Goal: Information Seeking & Learning: Learn about a topic

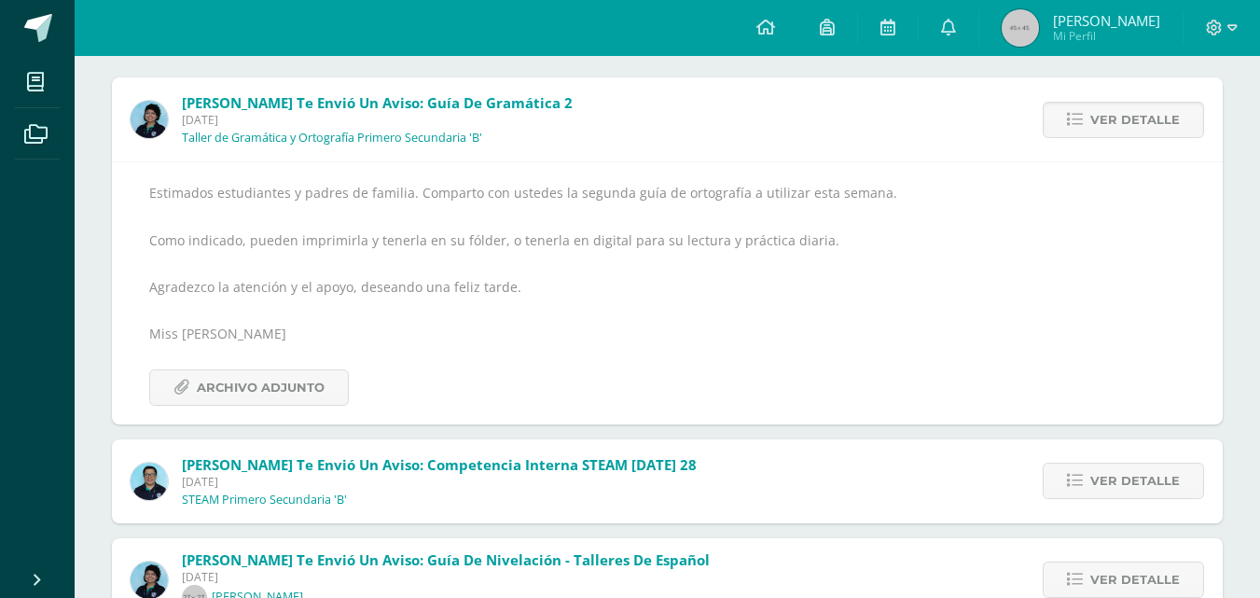
scroll to position [220, 0]
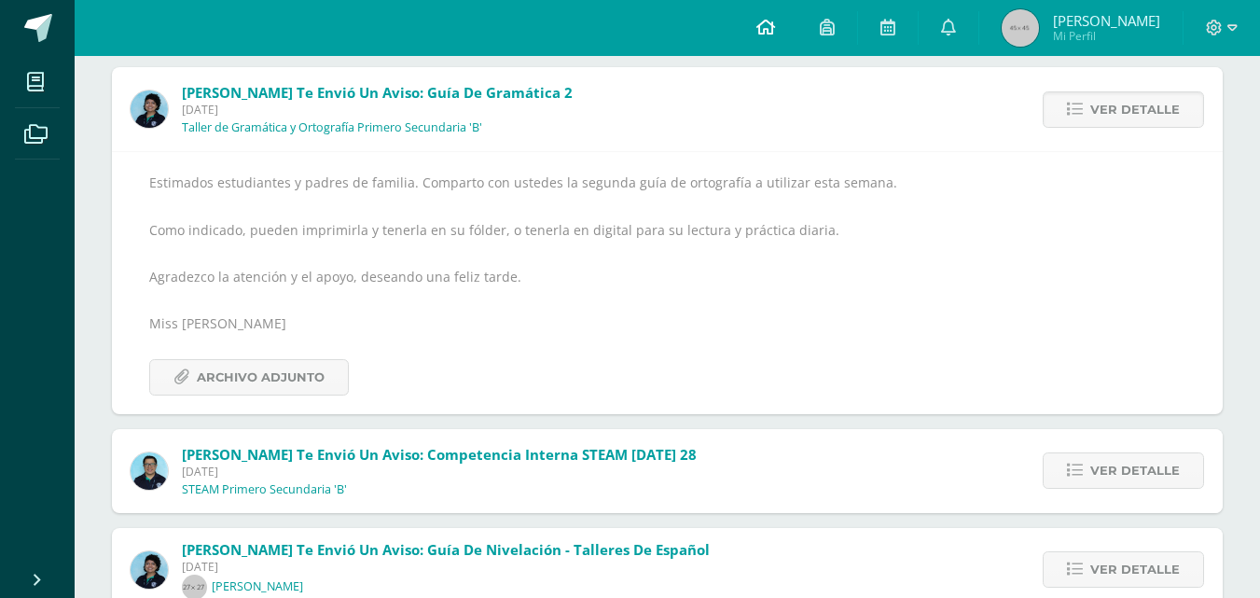
click at [775, 24] on icon at bounding box center [765, 27] width 19 height 17
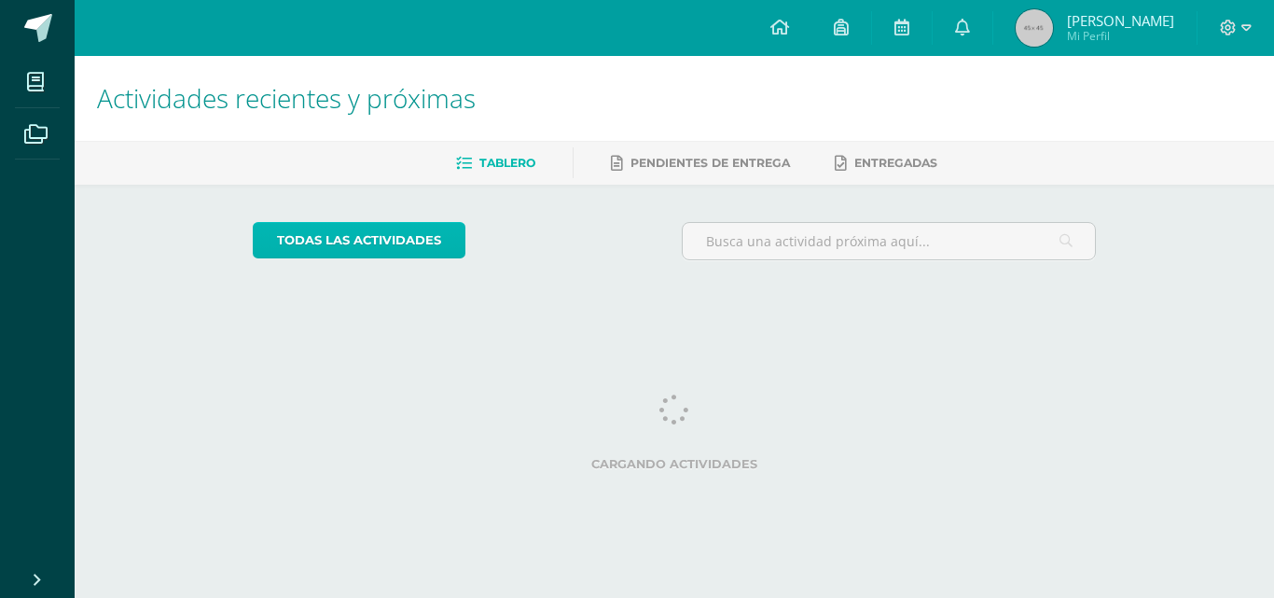
click at [413, 242] on link "todas las Actividades" at bounding box center [359, 240] width 213 height 36
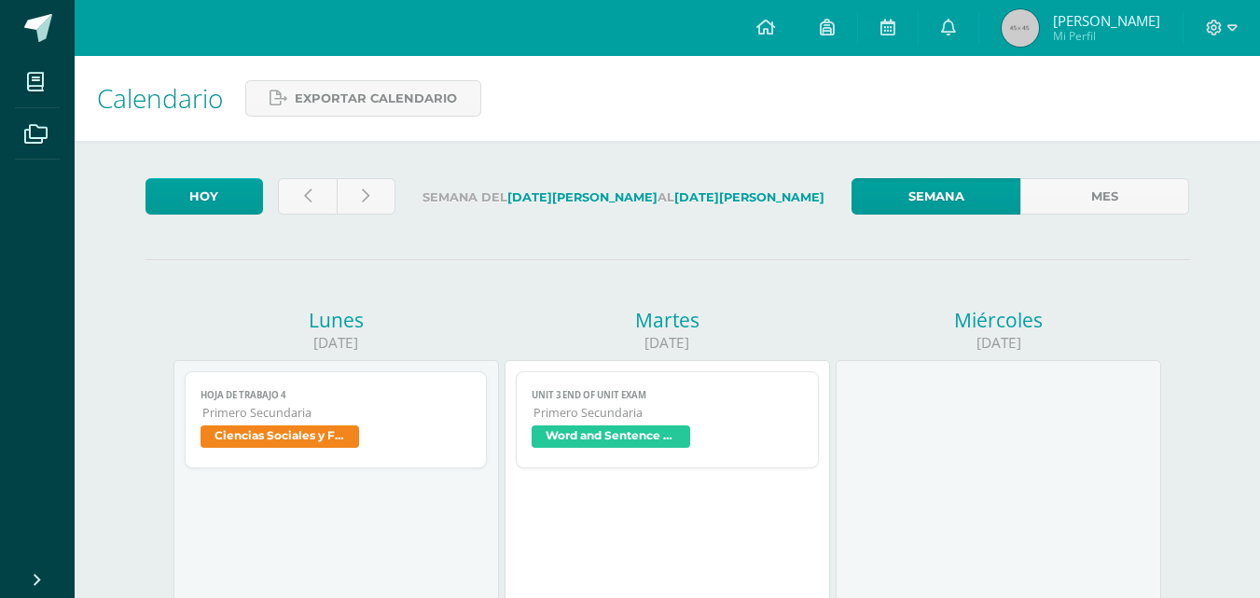
click at [408, 438] on span "Ciencias Sociales y Formación Ciudadana" at bounding box center [335, 438] width 271 height 27
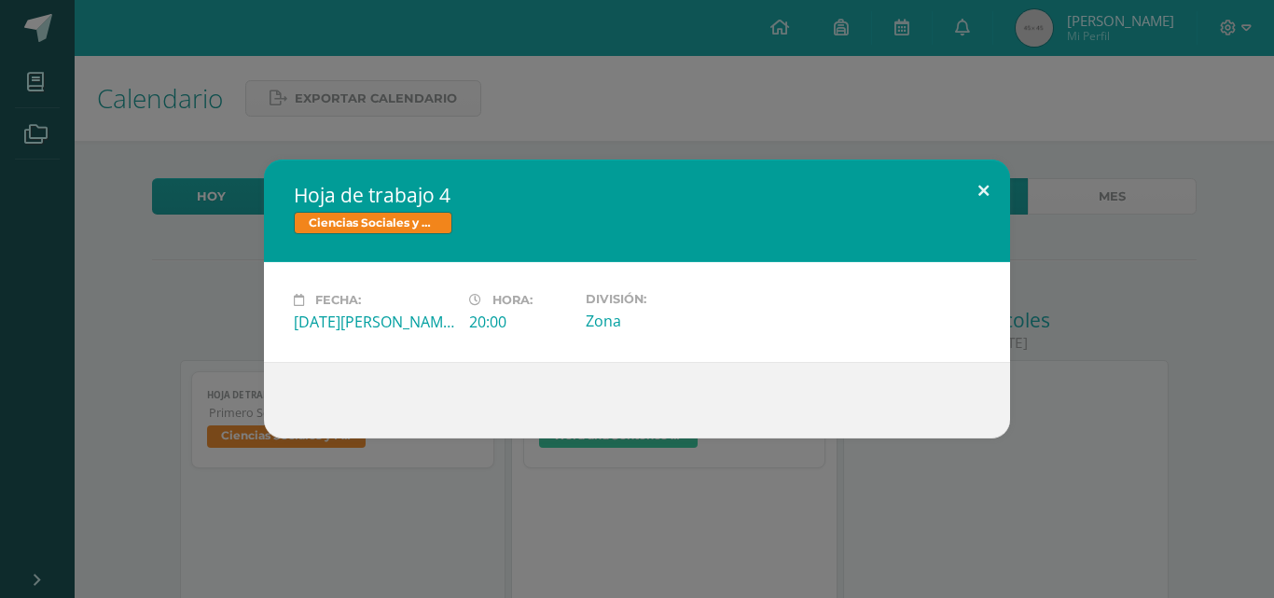
click at [986, 195] on button at bounding box center [983, 190] width 53 height 63
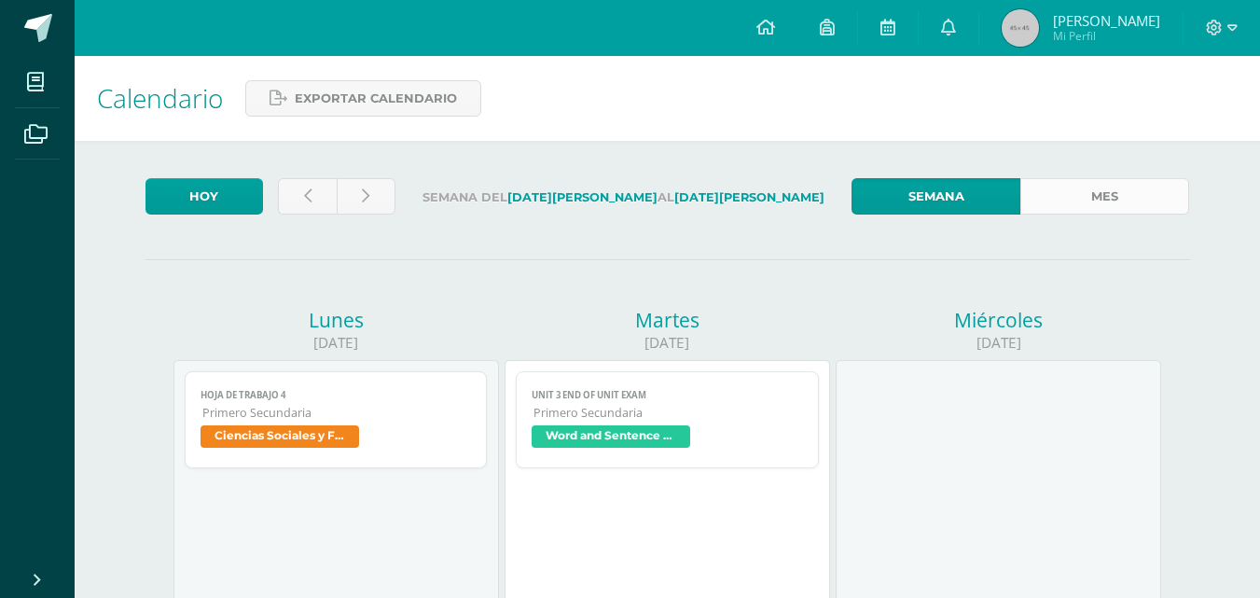
click at [1051, 197] on link "Mes" at bounding box center [1104, 196] width 169 height 36
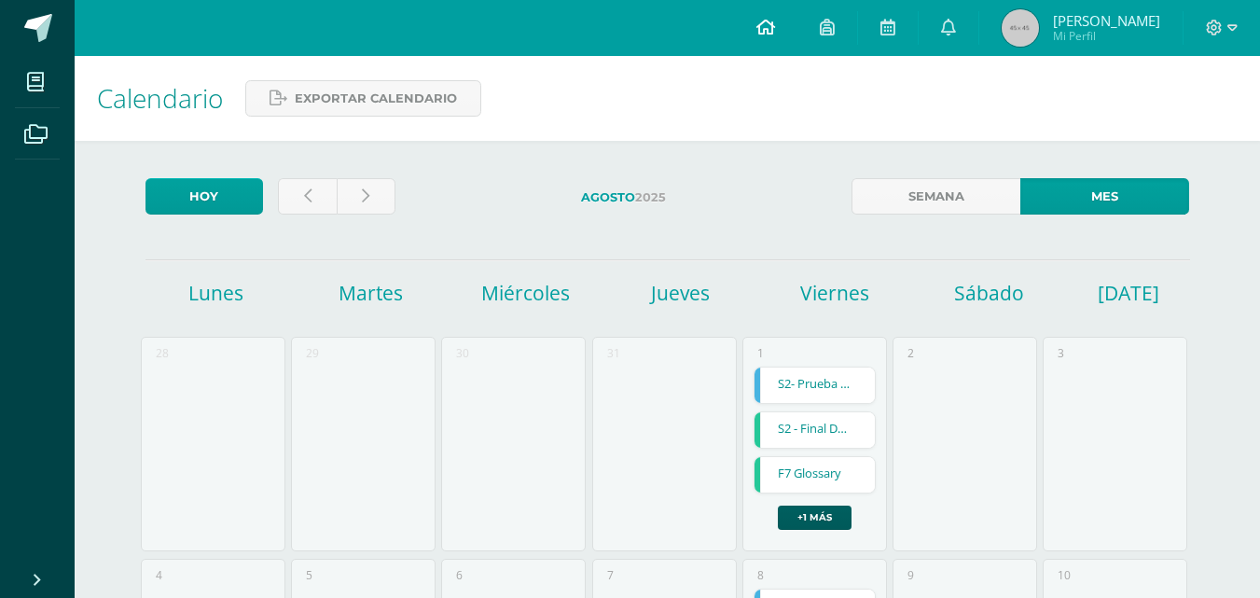
click at [782, 12] on link at bounding box center [765, 28] width 63 height 56
